Goal: Task Accomplishment & Management: Manage account settings

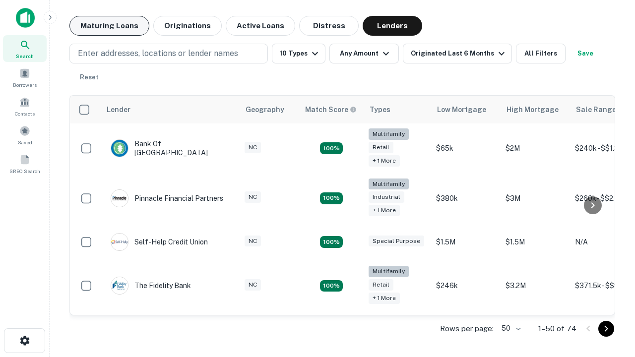
click at [109, 26] on button "Maturing Loans" at bounding box center [109, 26] width 80 height 20
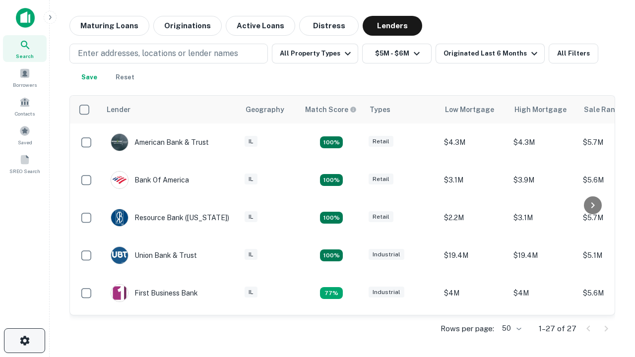
click at [24, 341] on icon "button" at bounding box center [25, 341] width 12 height 12
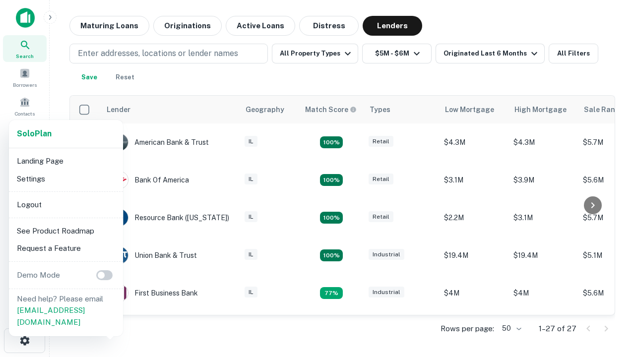
click at [65, 204] on li "Logout" at bounding box center [66, 205] width 106 height 18
